Goal: Task Accomplishment & Management: Use online tool/utility

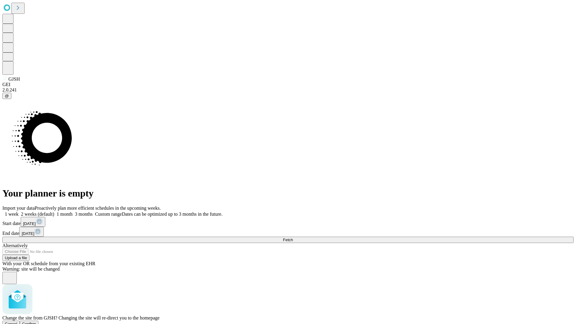
click at [36, 322] on span "Confirm" at bounding box center [29, 324] width 14 height 5
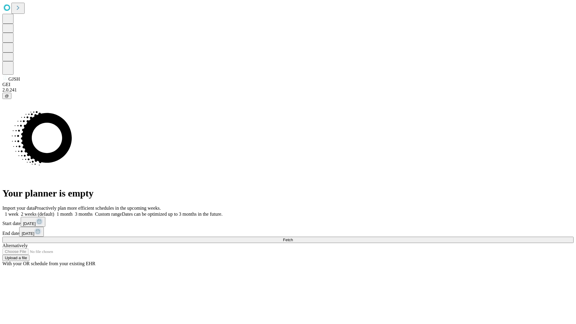
click at [73, 212] on label "1 month" at bounding box center [63, 214] width 18 height 5
click at [293, 238] on span "Fetch" at bounding box center [288, 240] width 10 height 5
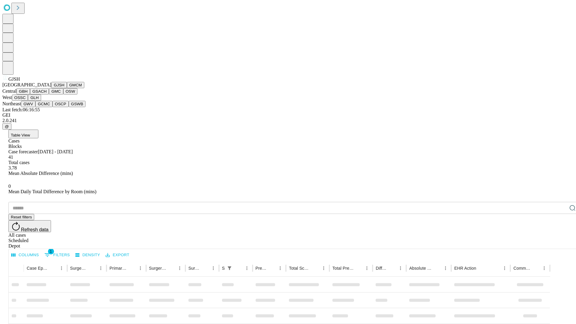
click at [67, 88] on button "GMCM" at bounding box center [75, 85] width 17 height 6
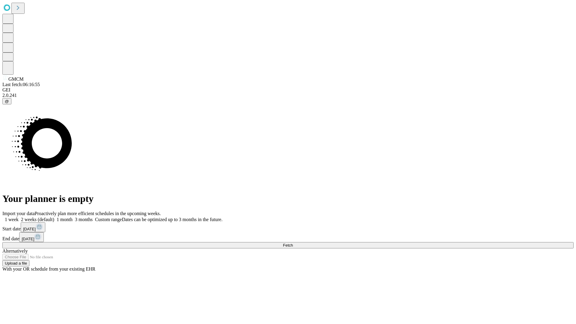
click at [73, 217] on label "1 month" at bounding box center [63, 219] width 18 height 5
click at [293, 243] on span "Fetch" at bounding box center [288, 245] width 10 height 5
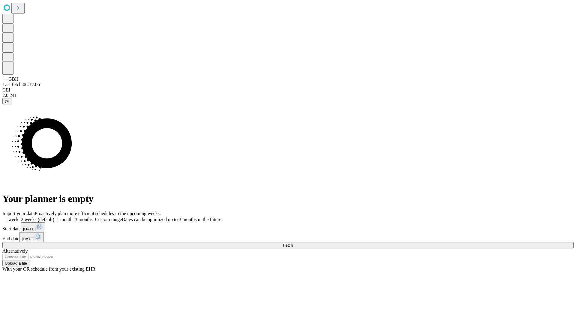
click at [293, 243] on span "Fetch" at bounding box center [288, 245] width 10 height 5
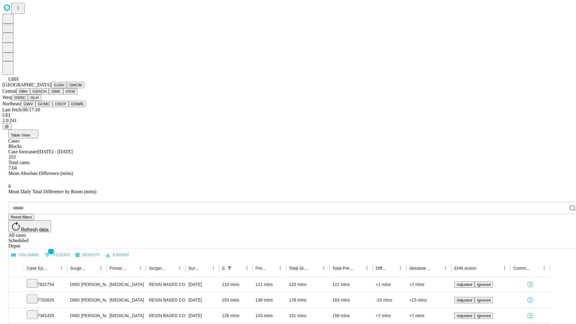
click at [47, 95] on button "GSACH" at bounding box center [39, 91] width 19 height 6
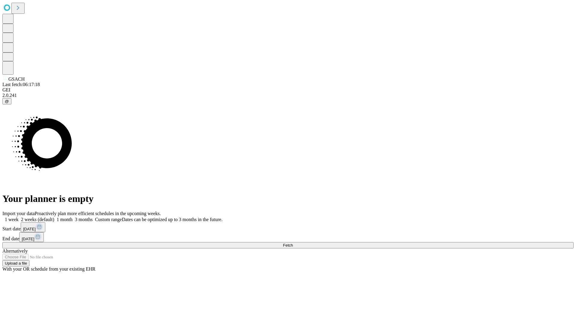
click at [293, 243] on span "Fetch" at bounding box center [288, 245] width 10 height 5
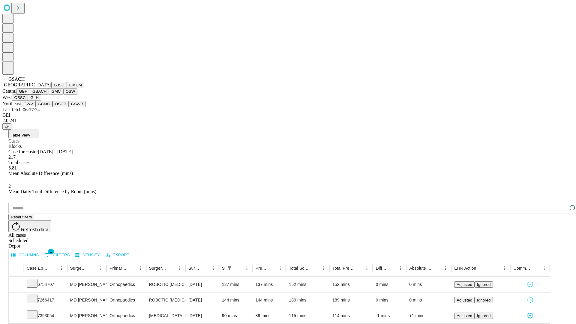
click at [49, 95] on button "GMC" at bounding box center [56, 91] width 14 height 6
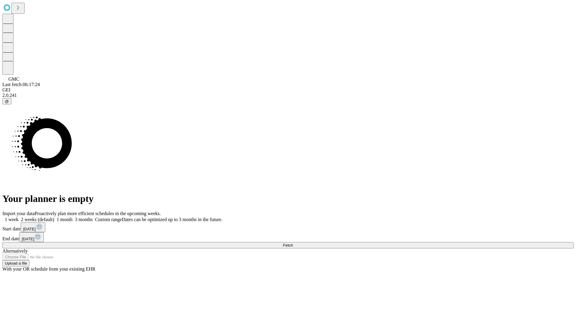
click at [73, 217] on label "1 month" at bounding box center [63, 219] width 18 height 5
click at [293, 243] on span "Fetch" at bounding box center [288, 245] width 10 height 5
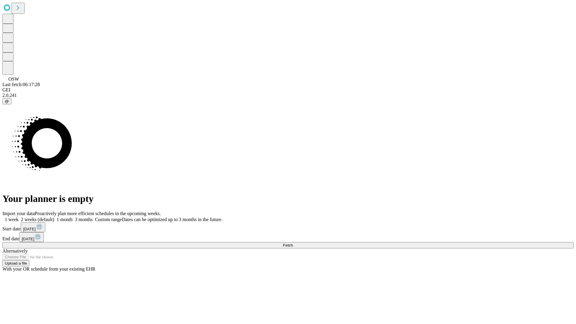
click at [73, 217] on label "1 month" at bounding box center [63, 219] width 18 height 5
click at [293, 243] on span "Fetch" at bounding box center [288, 245] width 10 height 5
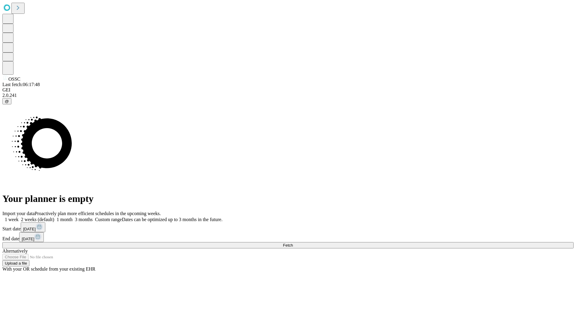
click at [73, 217] on label "1 month" at bounding box center [63, 219] width 18 height 5
click at [293, 243] on span "Fetch" at bounding box center [288, 245] width 10 height 5
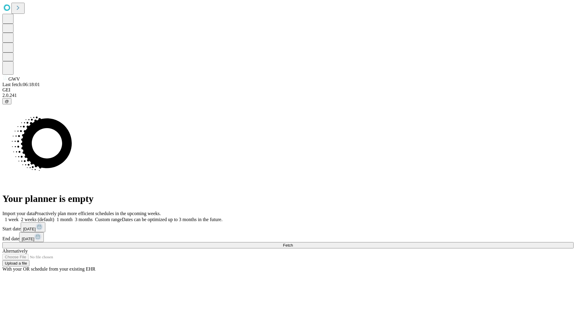
click at [73, 217] on label "1 month" at bounding box center [63, 219] width 18 height 5
click at [293, 243] on span "Fetch" at bounding box center [288, 245] width 10 height 5
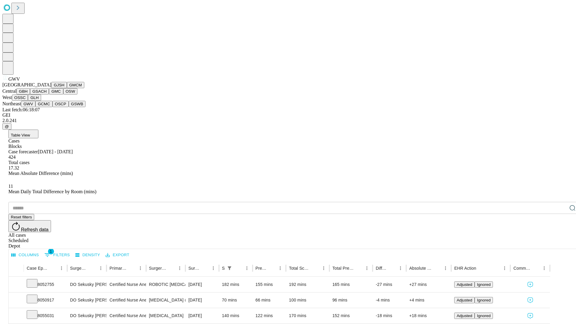
click at [47, 107] on button "GCMC" at bounding box center [43, 104] width 17 height 6
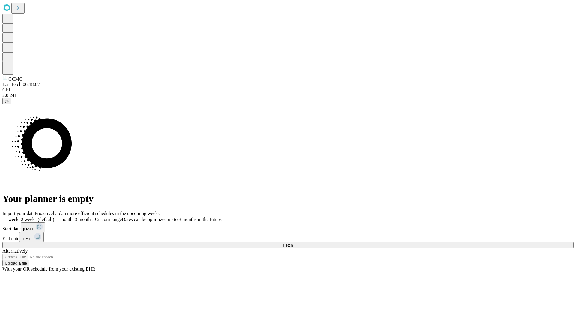
click at [73, 217] on label "1 month" at bounding box center [63, 219] width 18 height 5
click at [293, 243] on span "Fetch" at bounding box center [288, 245] width 10 height 5
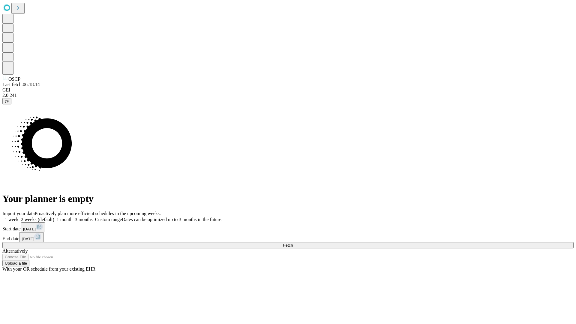
click at [73, 217] on label "1 month" at bounding box center [63, 219] width 18 height 5
click at [293, 243] on span "Fetch" at bounding box center [288, 245] width 10 height 5
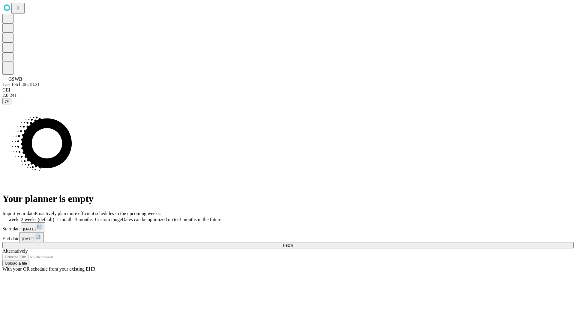
click at [293, 243] on span "Fetch" at bounding box center [288, 245] width 10 height 5
